Goal: Task Accomplishment & Management: Use online tool/utility

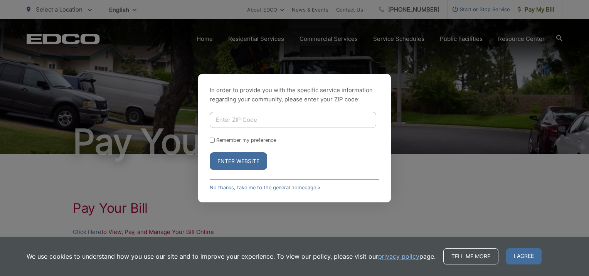
click at [559, 129] on div "In order to provide you with the specific service information regarding your co…" at bounding box center [294, 138] width 589 height 276
click at [261, 186] on link "No thanks, take me to the general homepage >" at bounding box center [265, 188] width 111 height 6
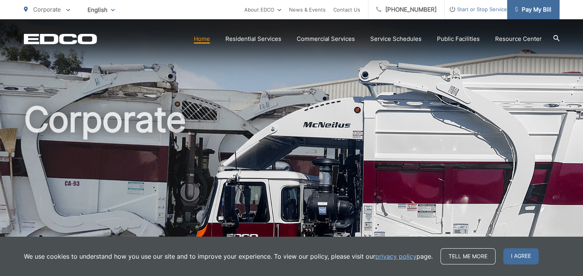
click at [519, 9] on span "Pay My Bill" at bounding box center [533, 9] width 37 height 9
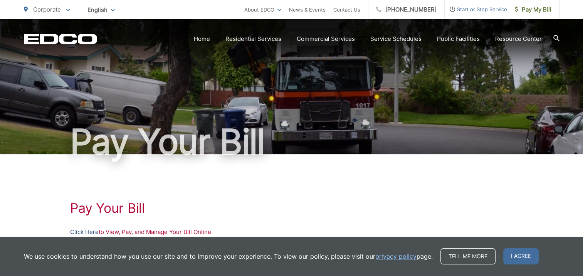
click at [88, 230] on link "Click Here" at bounding box center [84, 231] width 29 height 9
